Goal: Ask a question

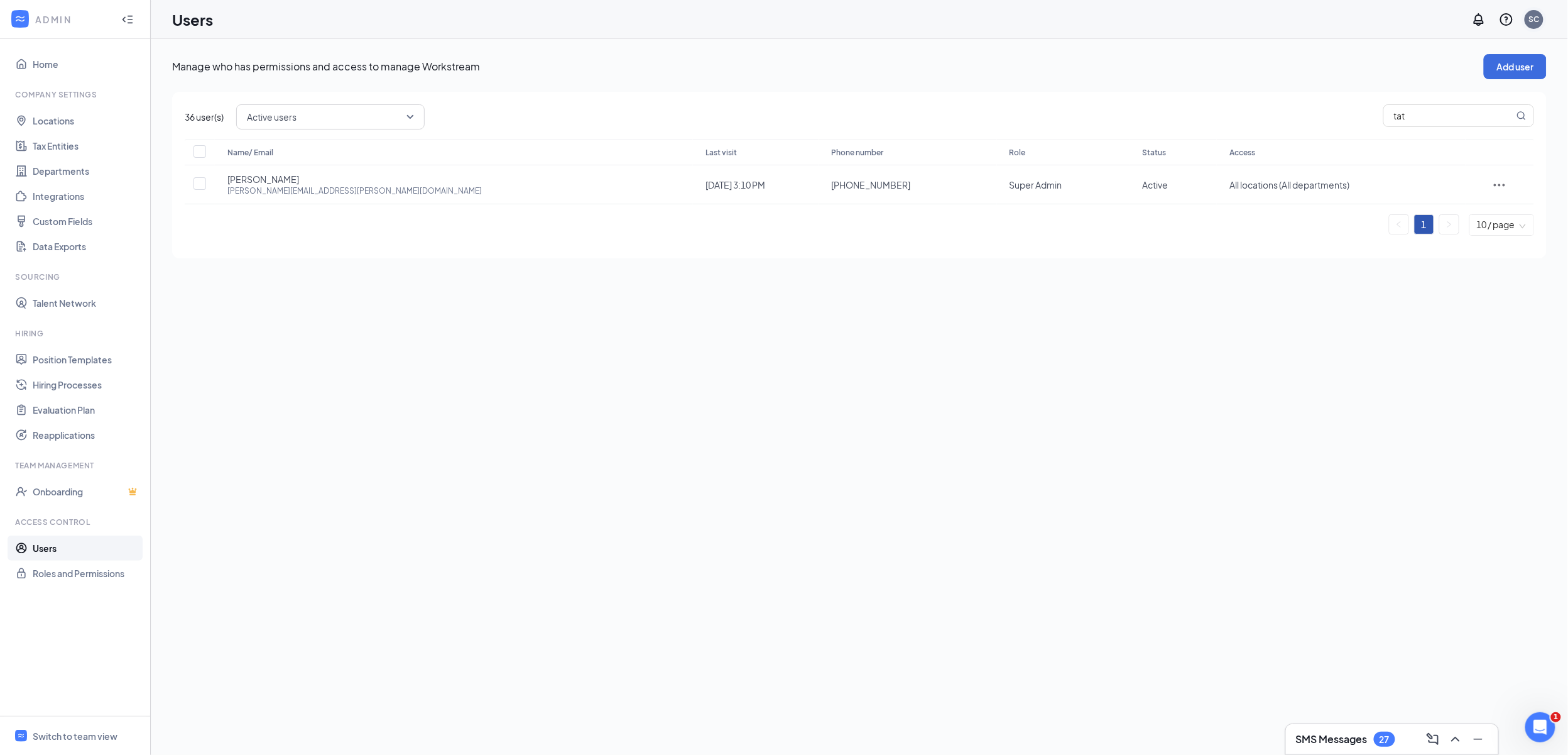
click at [1541, 14] on div "SC" at bounding box center [1534, 19] width 19 height 19
click at [1458, 115] on link "Account settings" at bounding box center [1471, 111] width 136 height 12
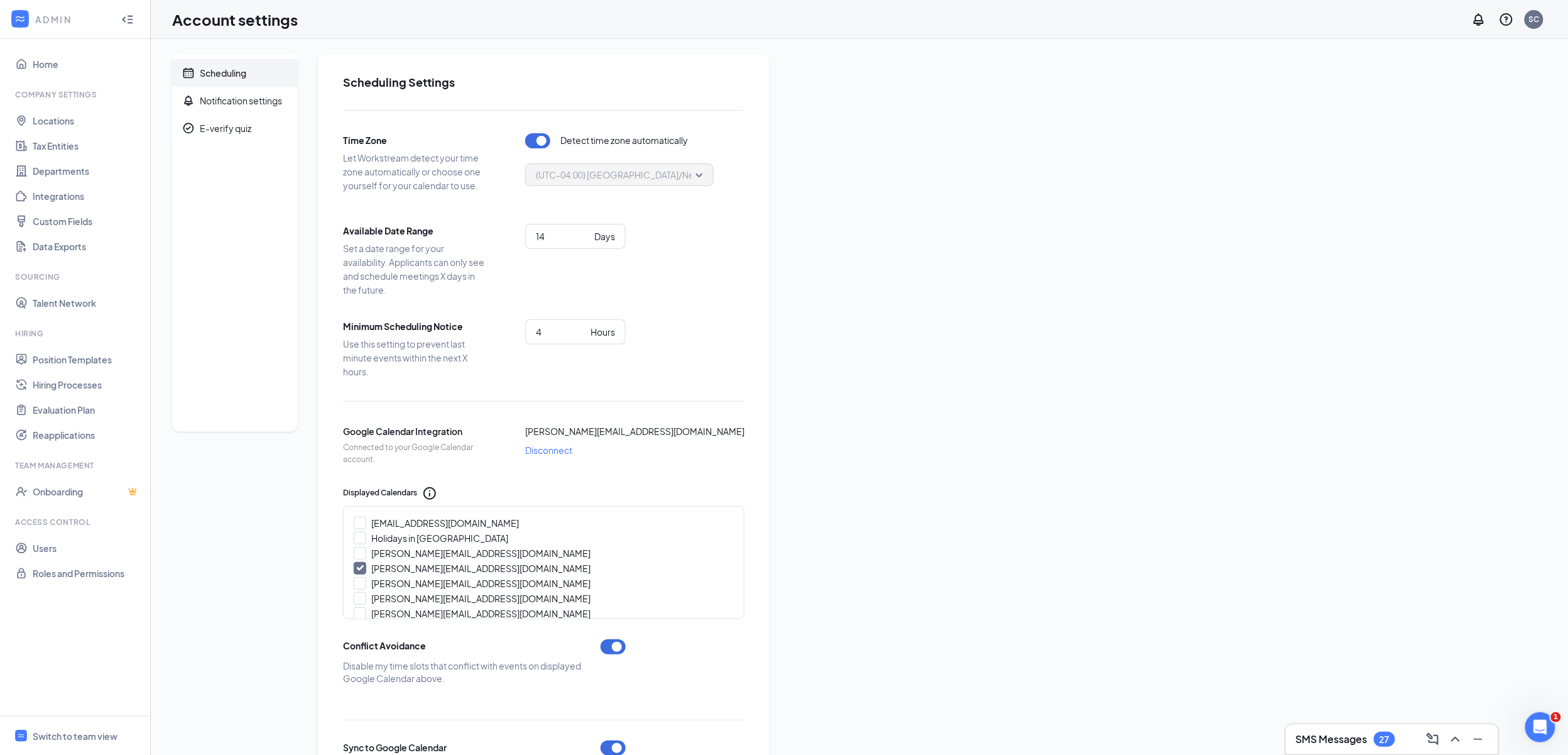
click at [57, 50] on ul "Home Company Settings Locations Tax Entities Departments Integrations Custom Fi…" at bounding box center [75, 378] width 150 height 677
click at [51, 63] on link "Home" at bounding box center [86, 64] width 108 height 25
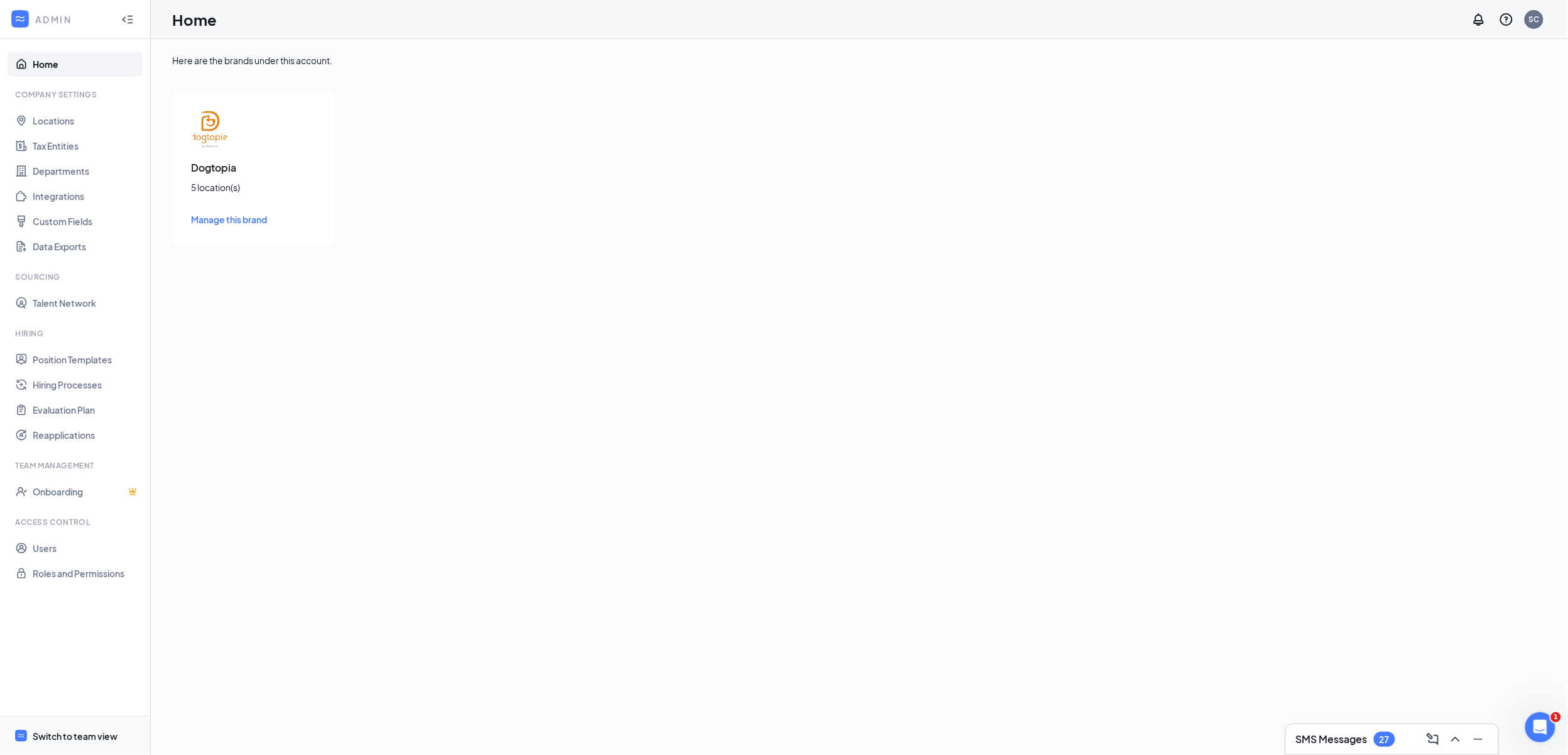
click at [51, 741] on div "Switch to team view" at bounding box center [75, 736] width 85 height 12
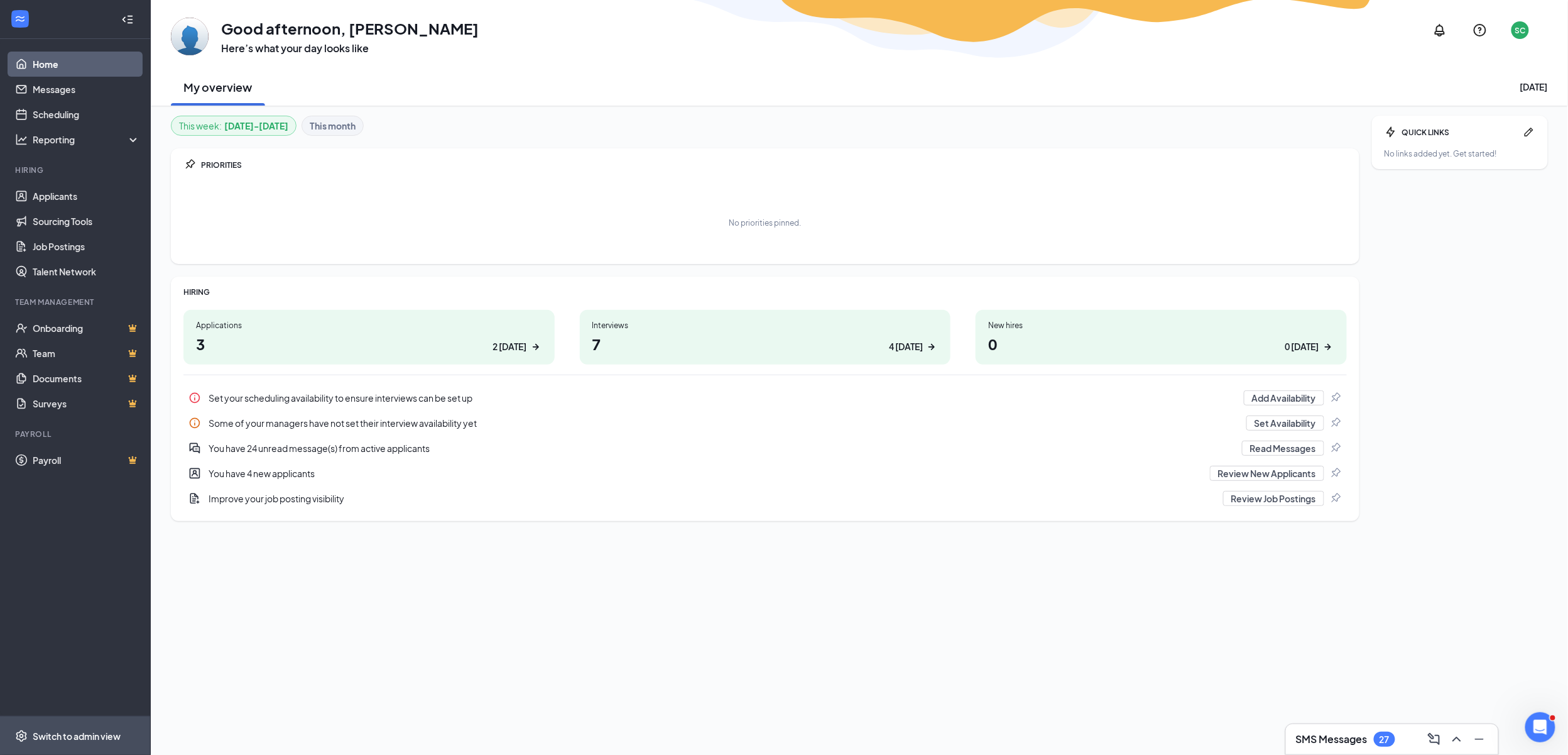
click at [49, 739] on div "Switch to admin view" at bounding box center [77, 736] width 88 height 12
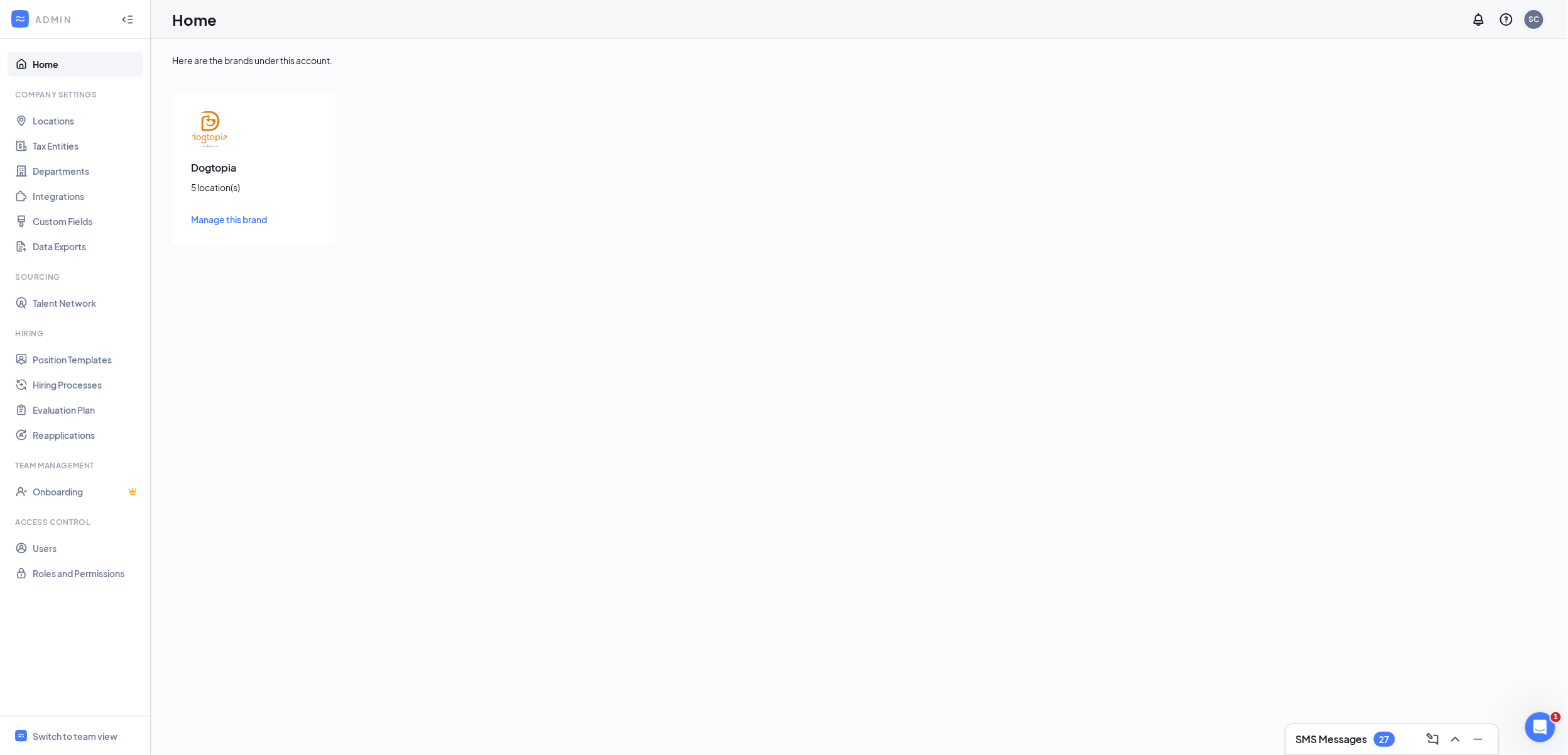
click at [1540, 16] on div "SC" at bounding box center [1534, 19] width 19 height 19
click at [1435, 105] on link "Account settings" at bounding box center [1471, 111] width 136 height 12
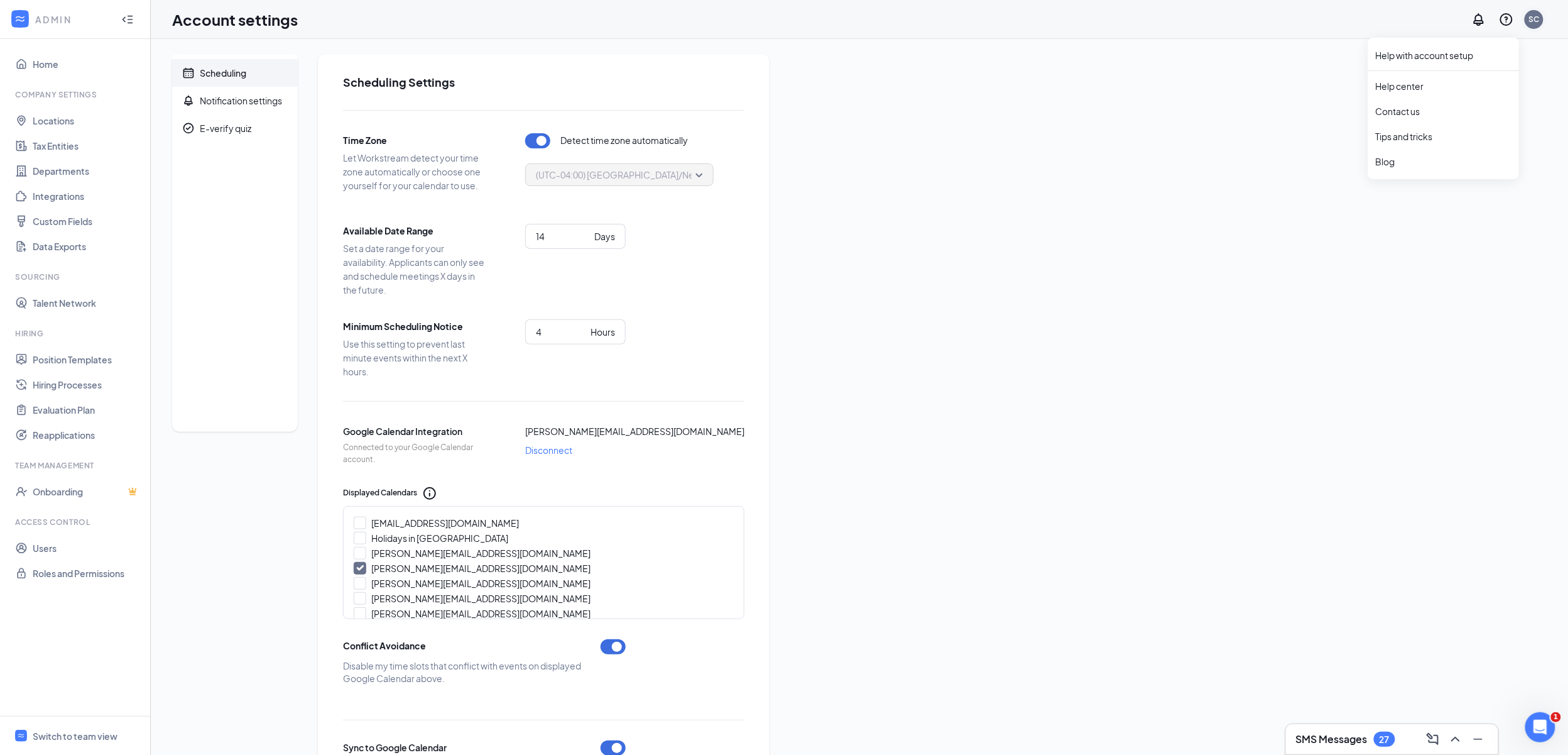
click at [1528, 21] on div "SC" at bounding box center [1534, 19] width 19 height 19
click at [1446, 85] on link "My profile" at bounding box center [1471, 86] width 136 height 12
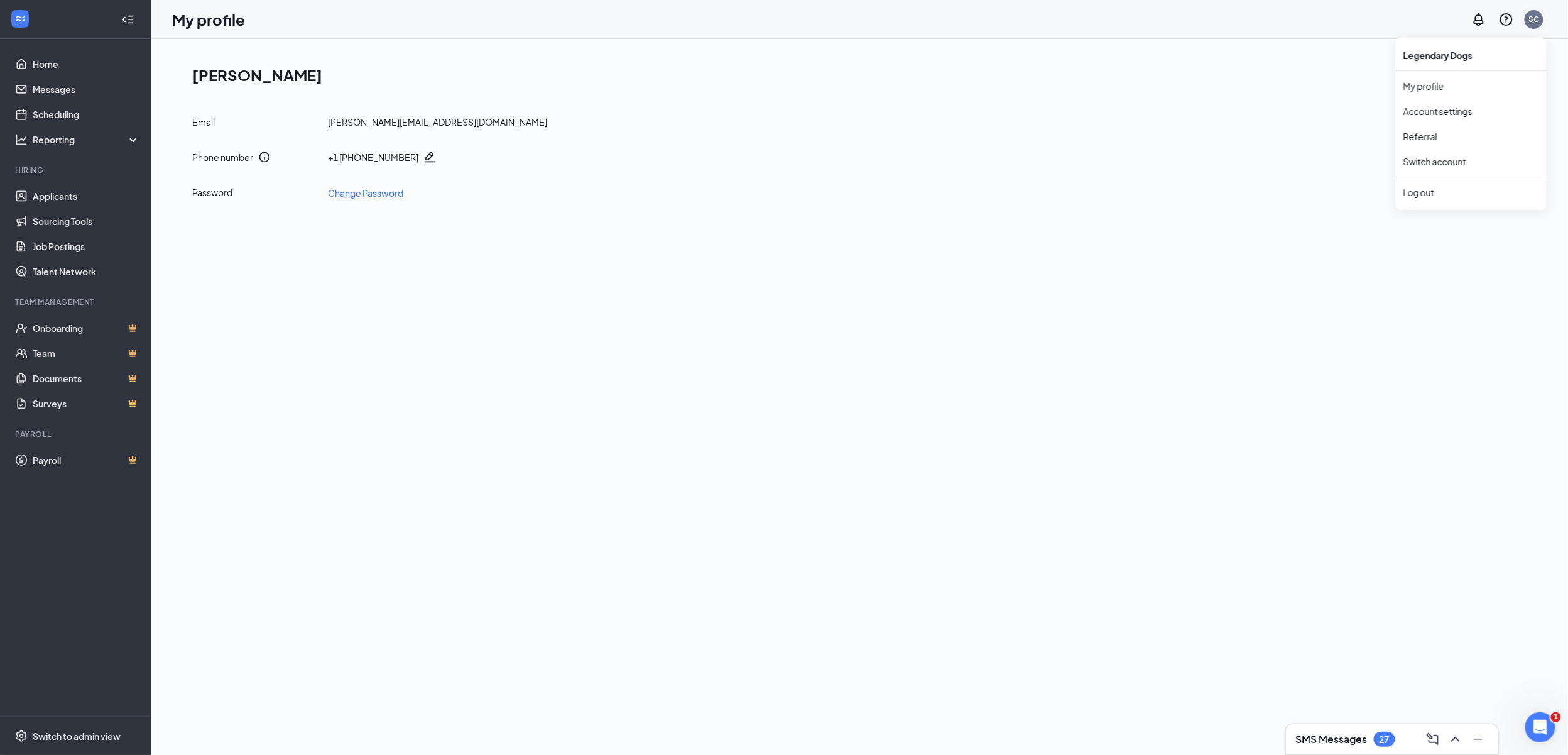
click at [1533, 19] on div "SC" at bounding box center [1534, 19] width 11 height 11
click at [1455, 114] on link "Account settings" at bounding box center [1471, 111] width 136 height 12
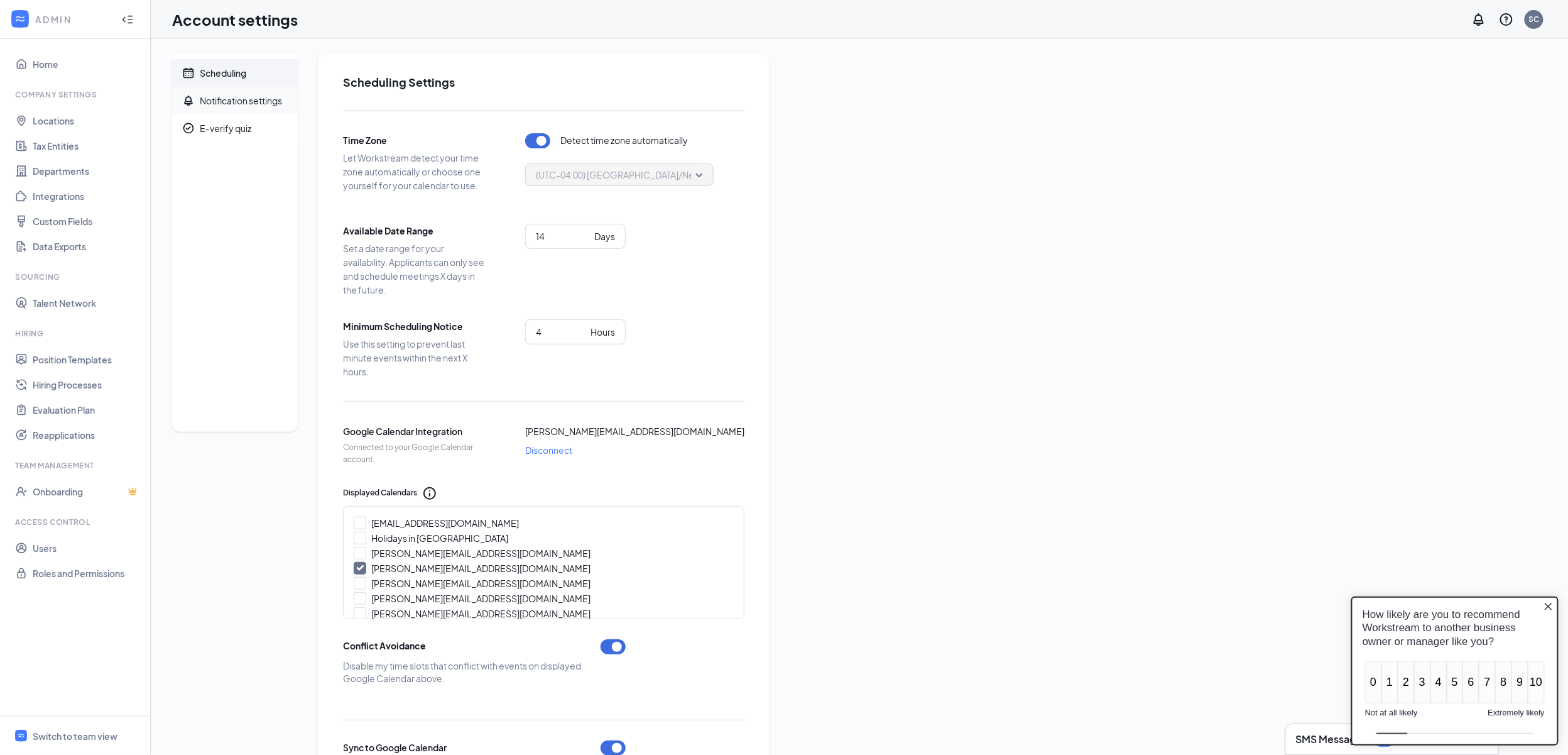
click at [236, 106] on div "Notification settings" at bounding box center [241, 100] width 82 height 12
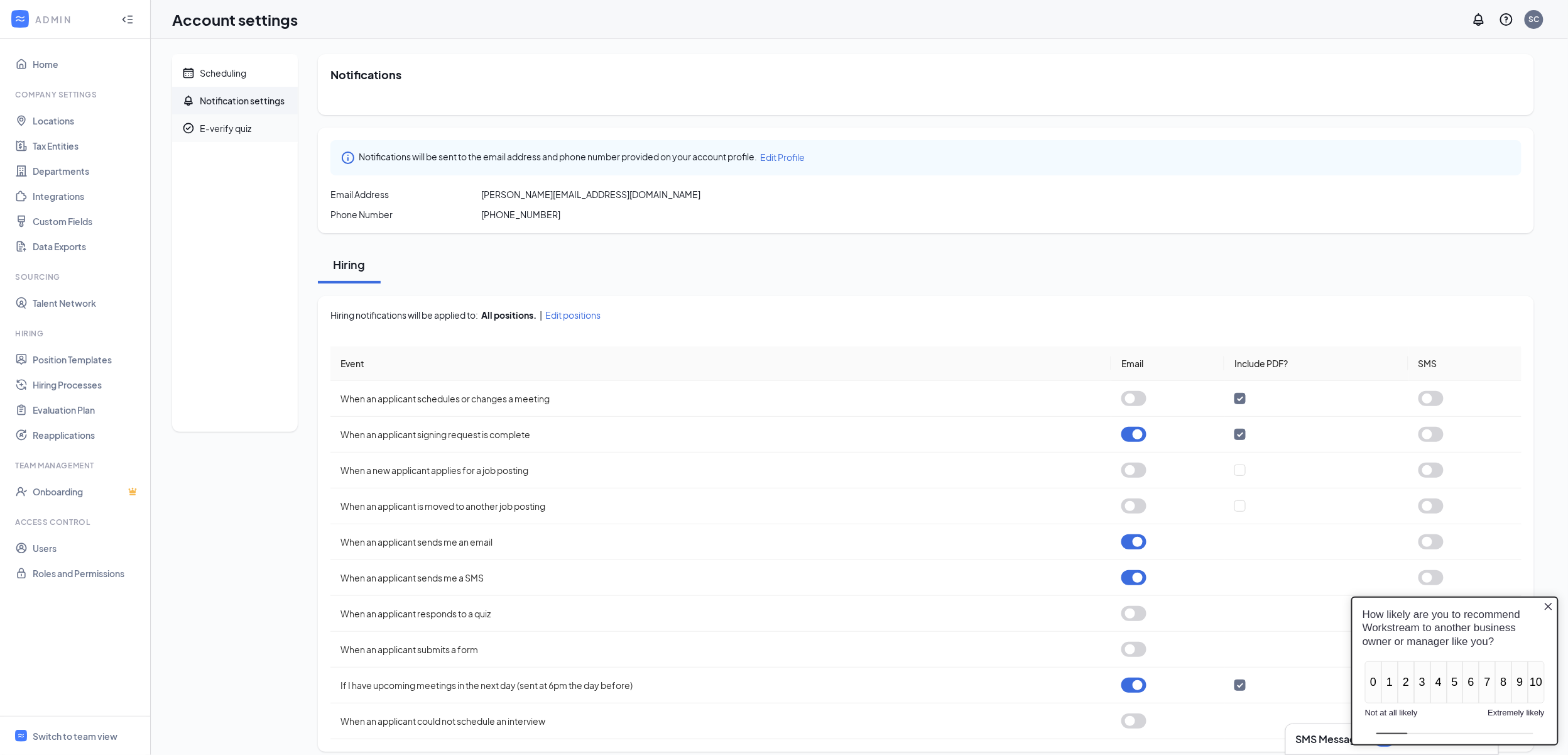
click at [231, 135] on span "E-verify quiz" at bounding box center [243, 128] width 88 height 27
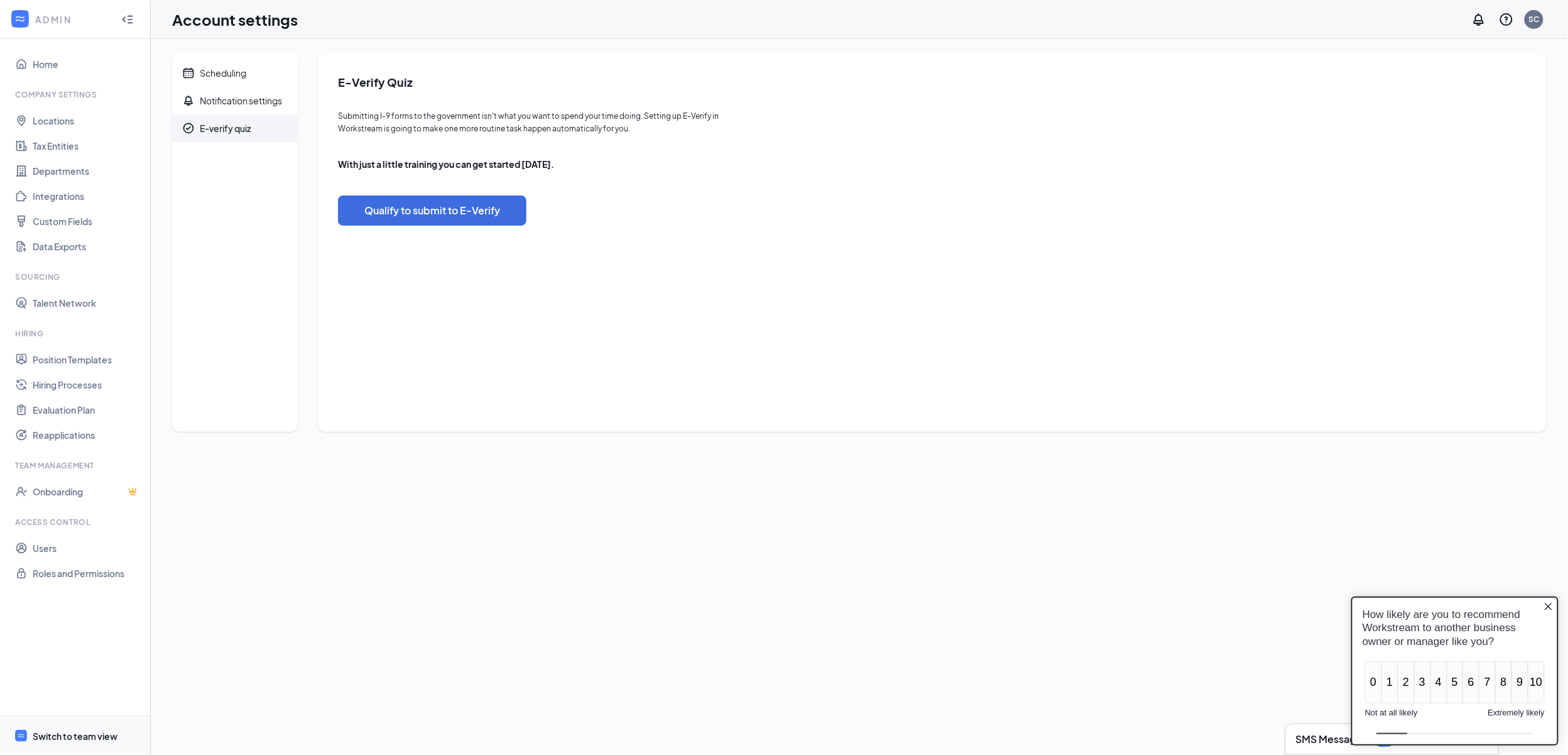
click at [47, 734] on div "Switch to team view" at bounding box center [75, 736] width 85 height 12
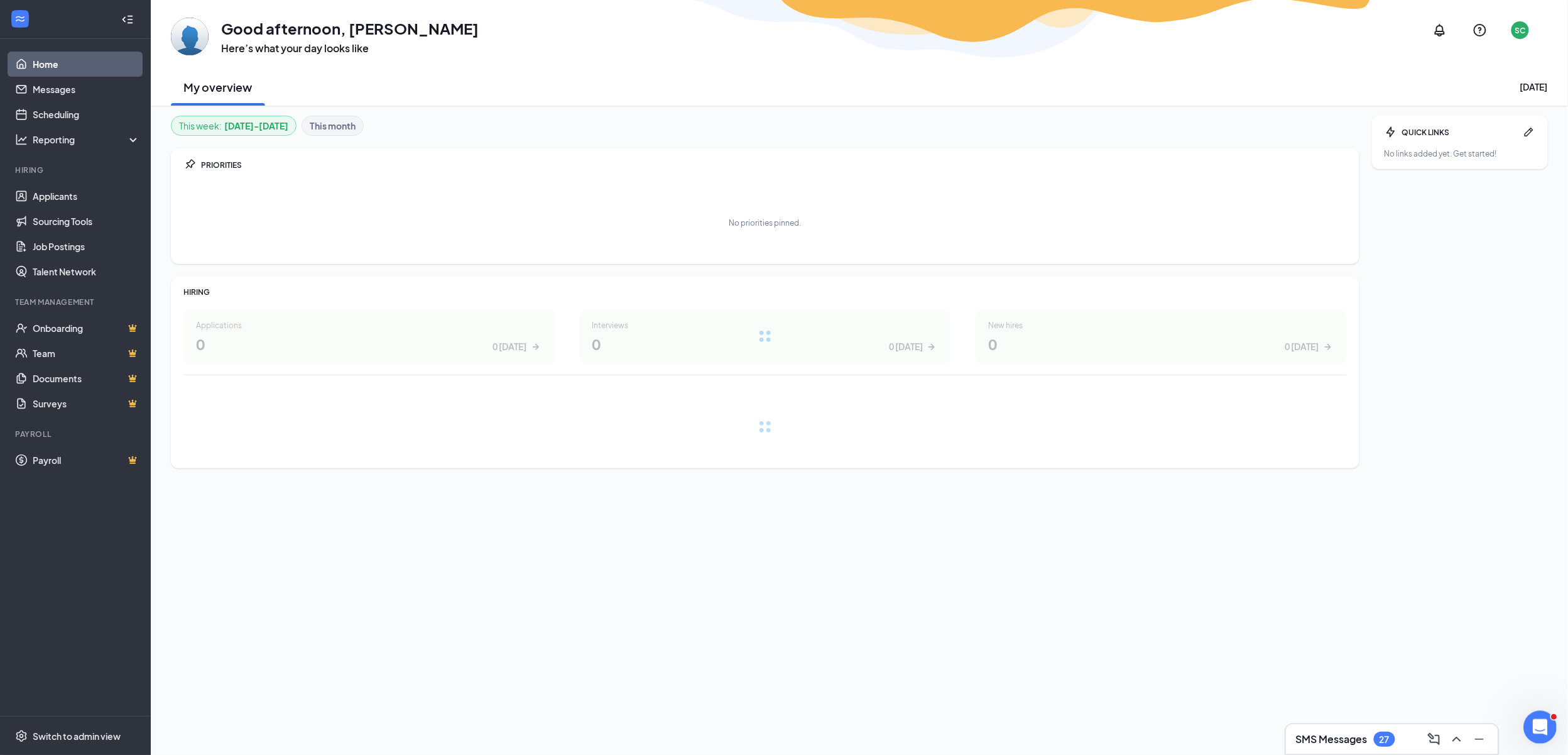
click at [1528, 736] on div "Open Intercom Messenger" at bounding box center [1538, 725] width 41 height 41
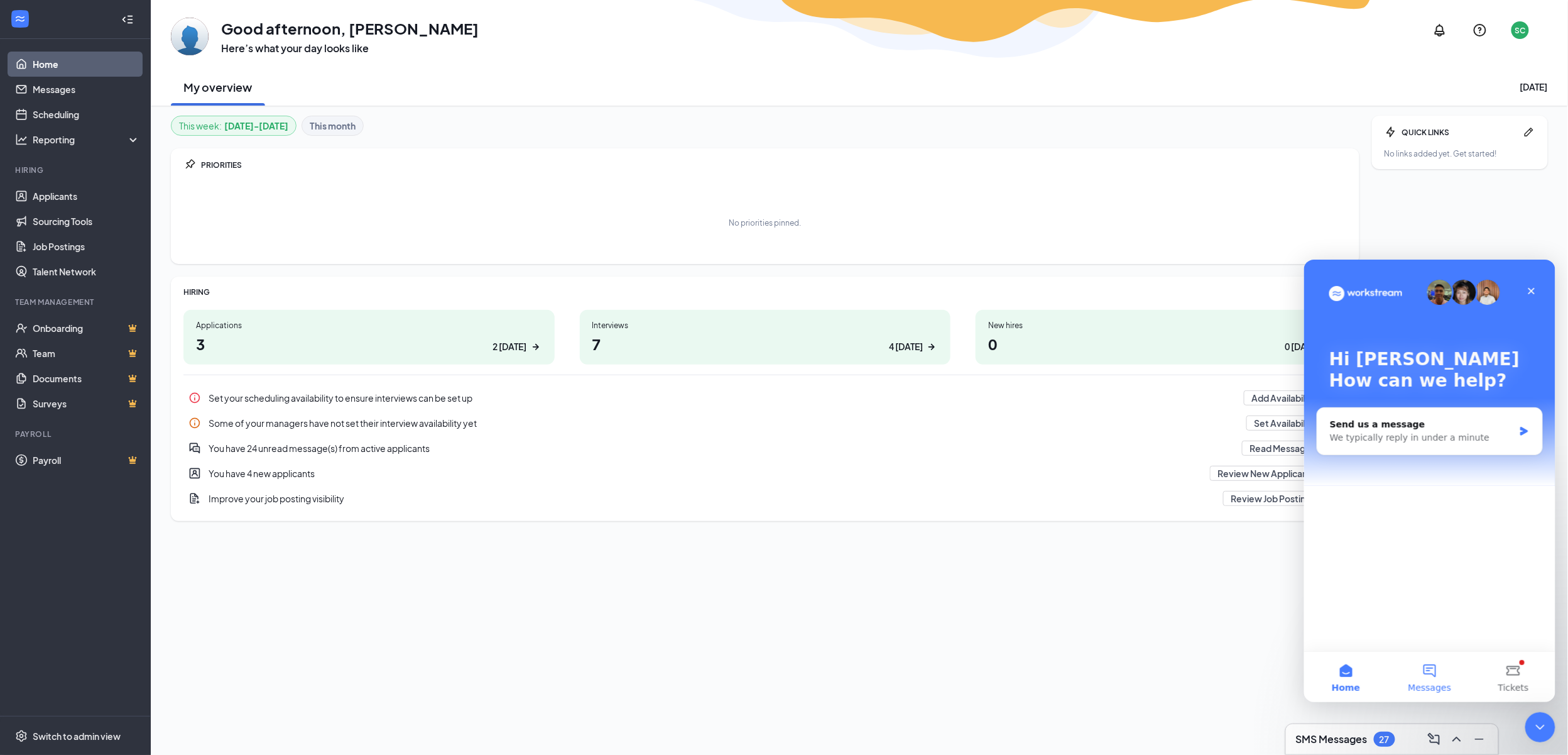
click at [1434, 683] on span "Messages" at bounding box center [1429, 687] width 43 height 9
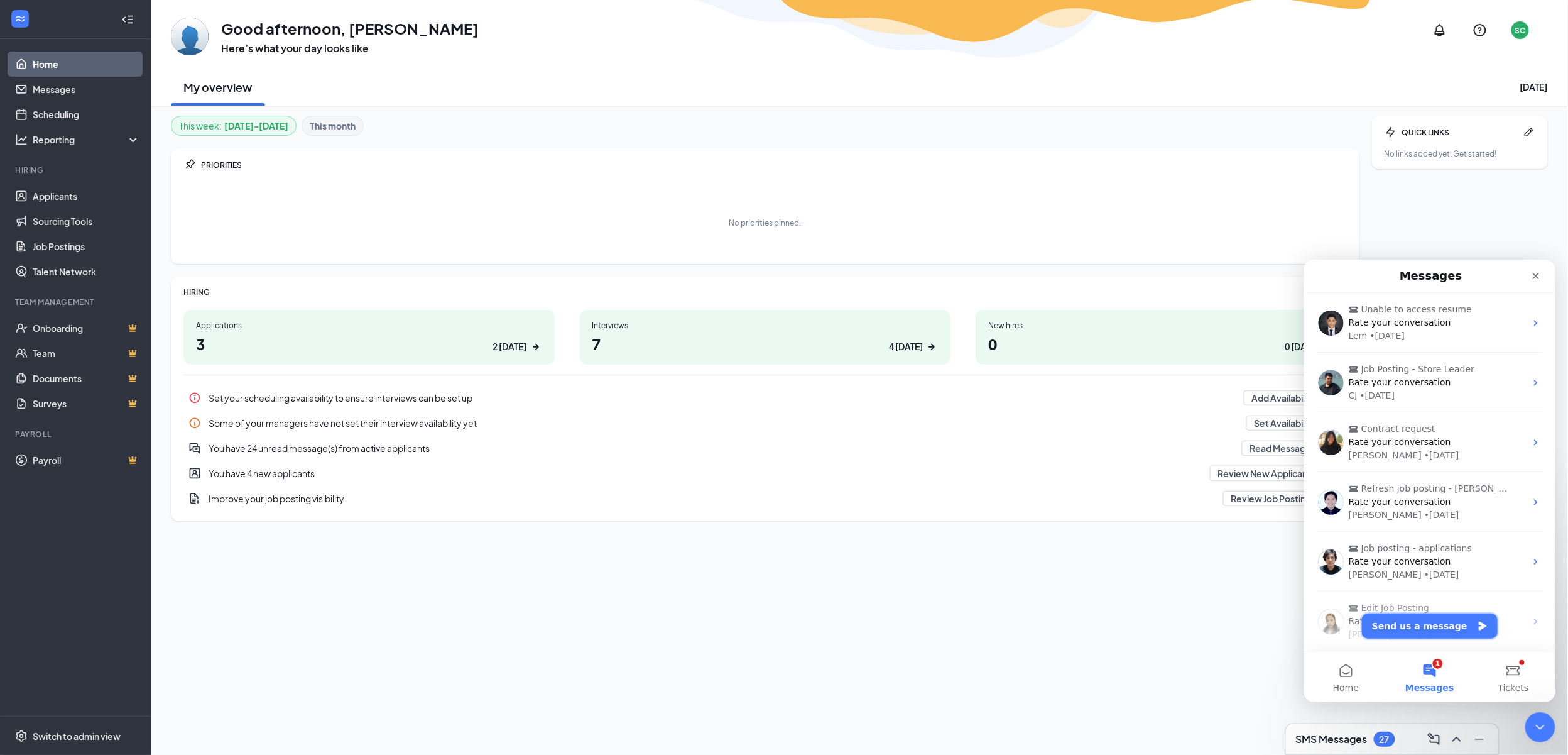
click at [1438, 623] on button "Send us a message" at bounding box center [1429, 625] width 136 height 25
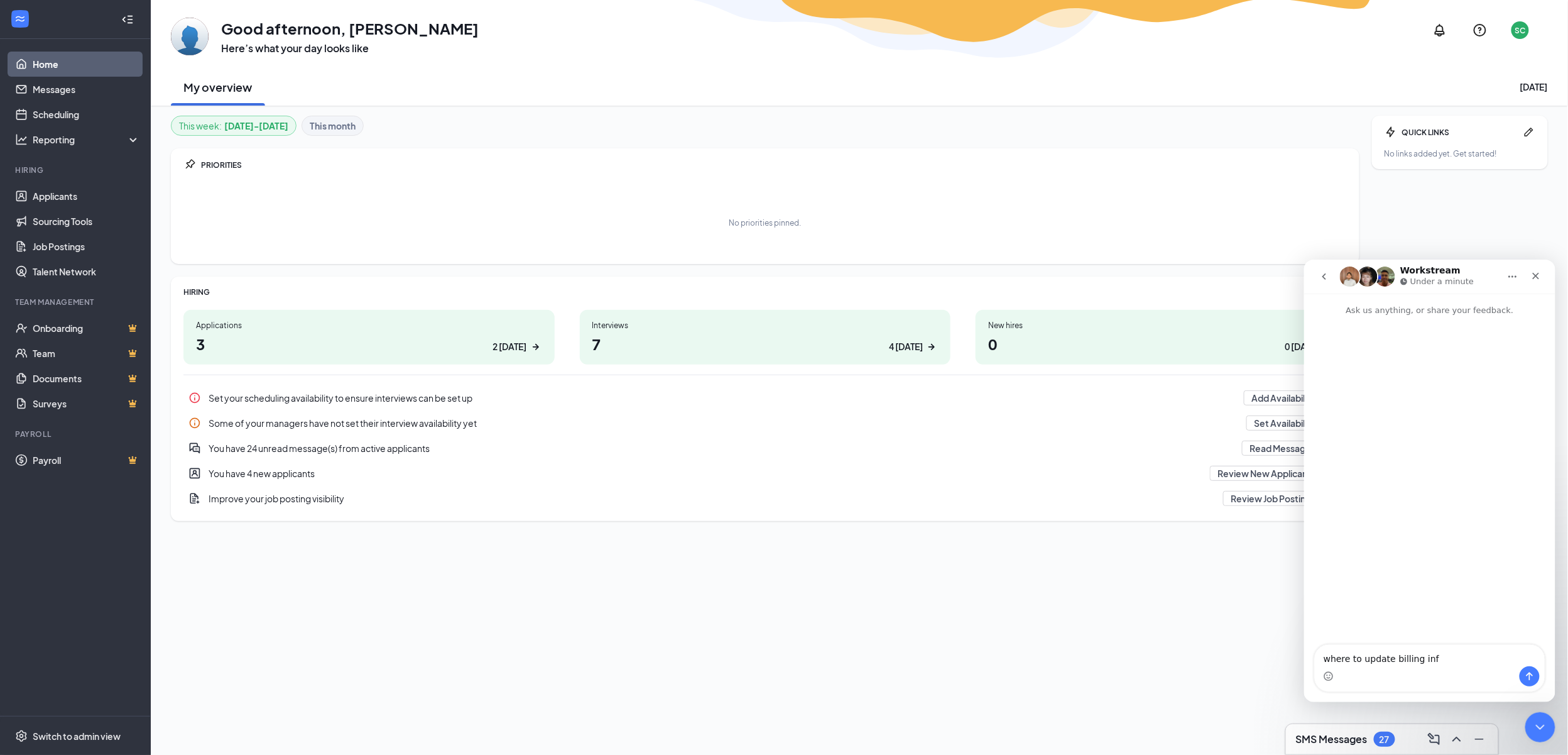
type textarea "where to update billing info"
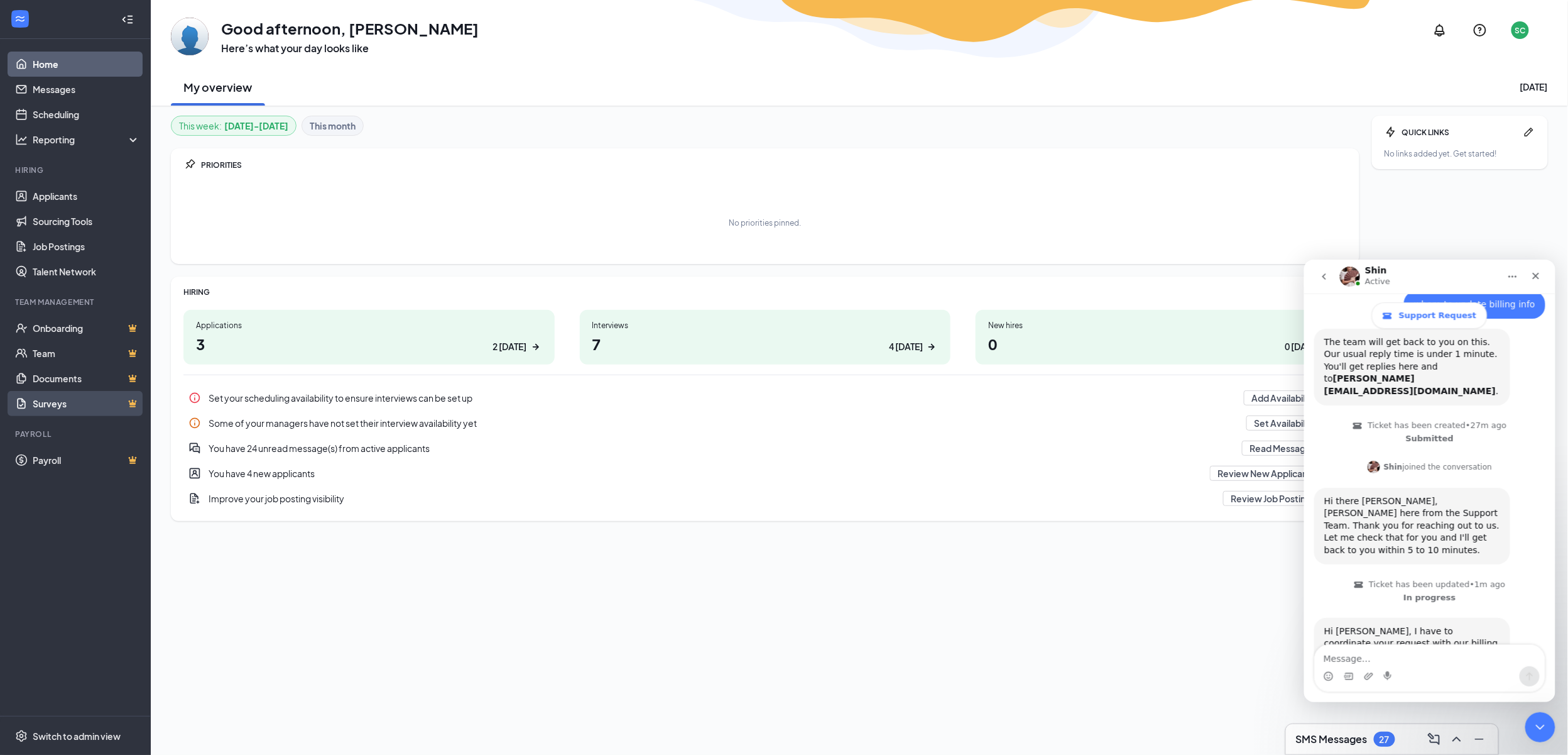
scroll to position [102, 0]
